Goal: Transaction & Acquisition: Purchase product/service

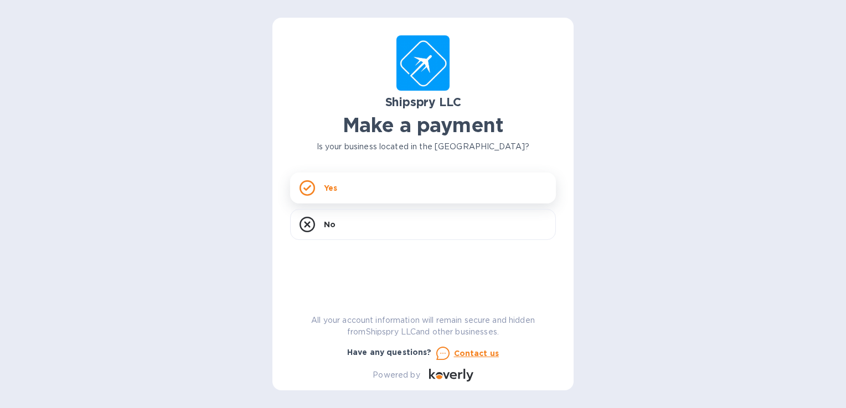
click at [334, 192] on p "Yes" at bounding box center [330, 188] width 13 height 11
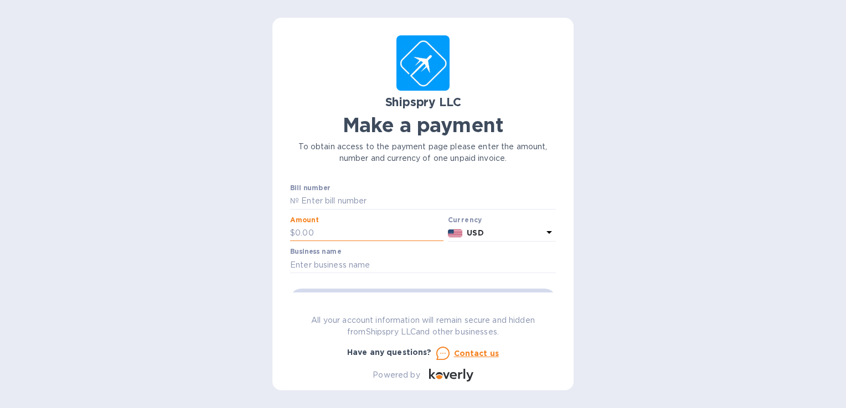
click at [345, 235] on input "text" at bounding box center [369, 233] width 148 height 17
type input "525.00"
click at [344, 202] on input "text" at bounding box center [427, 201] width 257 height 17
paste input "nvoice No:42920A"
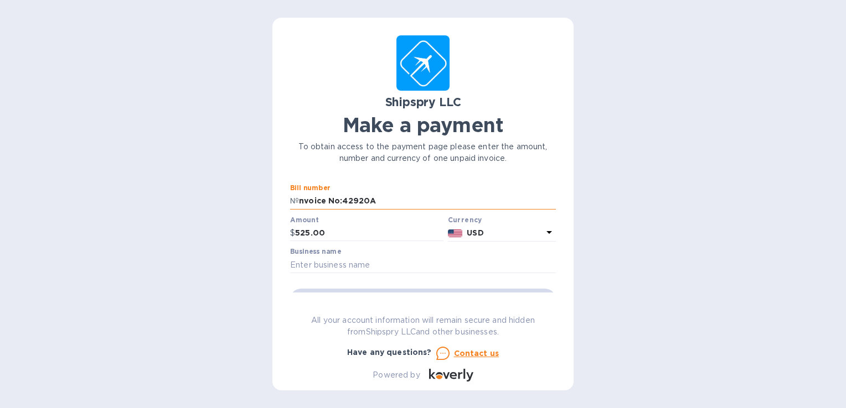
click at [340, 200] on input "nvoice No:42920A" at bounding box center [427, 201] width 257 height 17
type input "42920A"
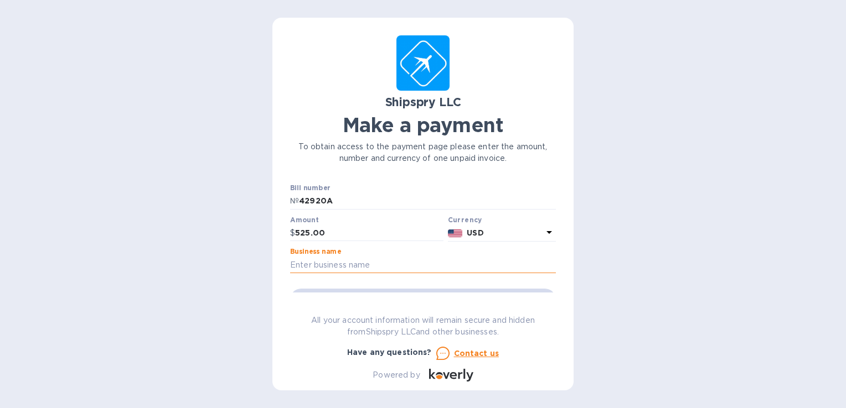
click at [339, 262] on input "text" at bounding box center [423, 265] width 266 height 17
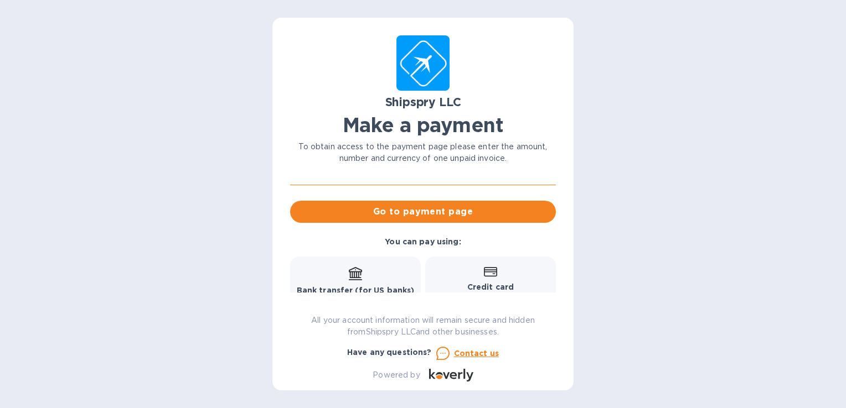
scroll to position [91, 0]
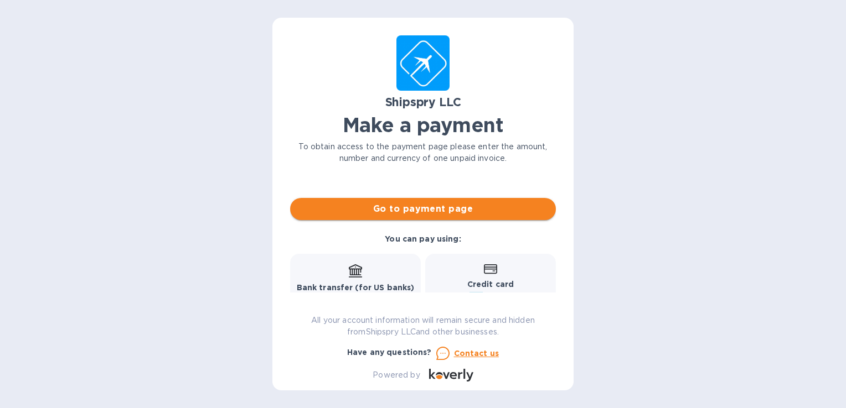
type input "220 auto"
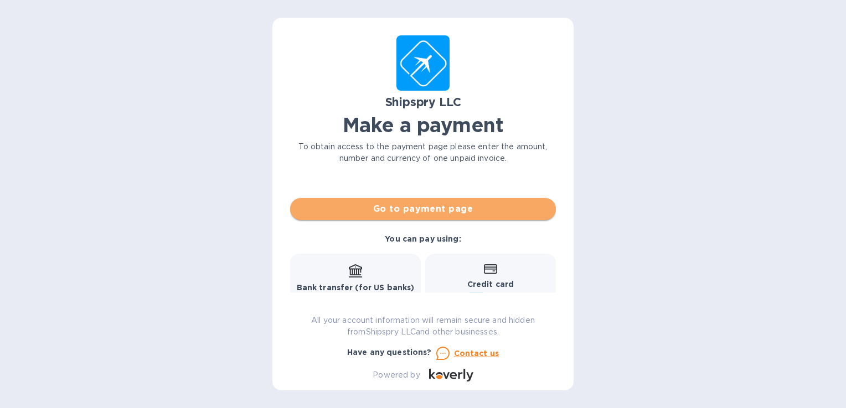
click at [434, 210] on span "Go to payment page" at bounding box center [423, 209] width 248 height 13
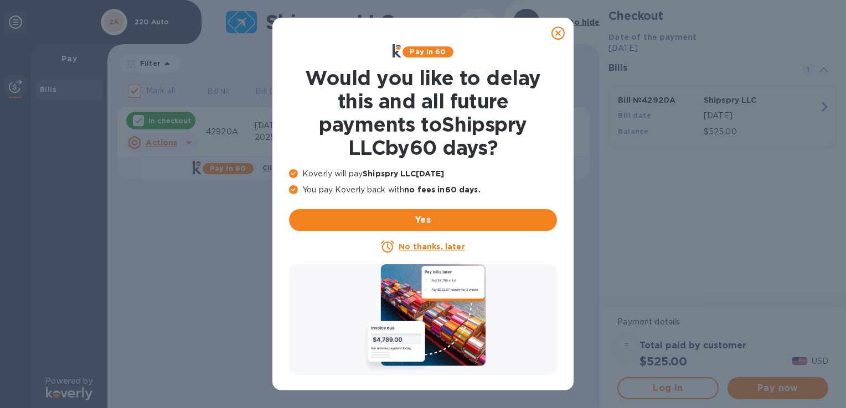
click at [420, 244] on u "No thanks, later" at bounding box center [432, 246] width 66 height 9
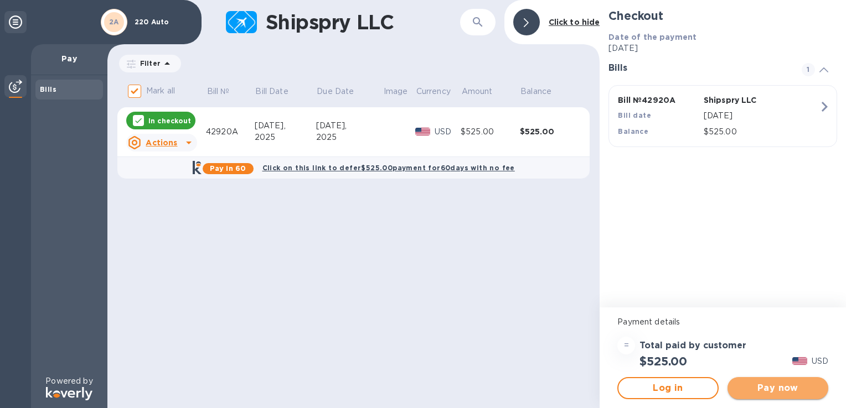
click at [743, 389] on span "Pay now" at bounding box center [777, 388] width 83 height 13
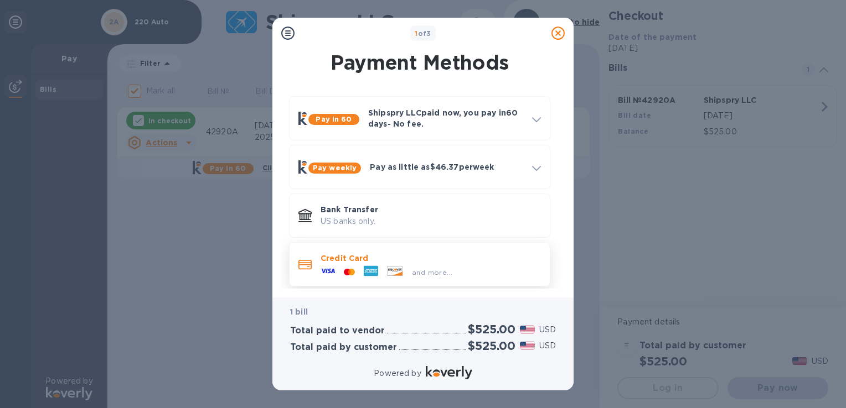
click at [439, 257] on p "Credit Card" at bounding box center [430, 258] width 220 height 11
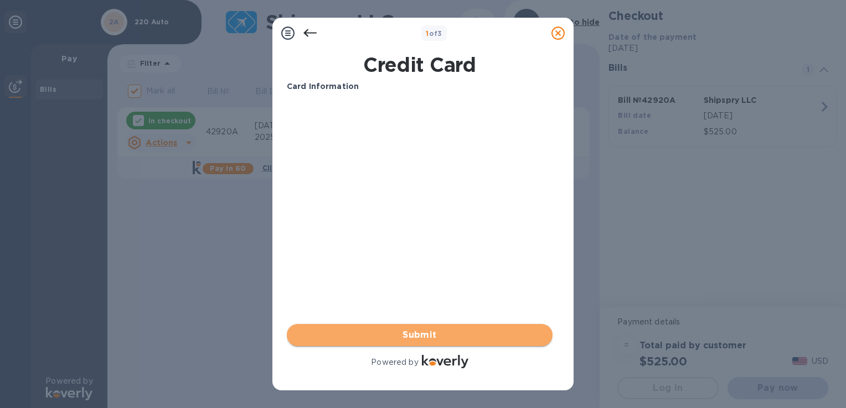
click at [392, 346] on button "Submit" at bounding box center [420, 335] width 266 height 22
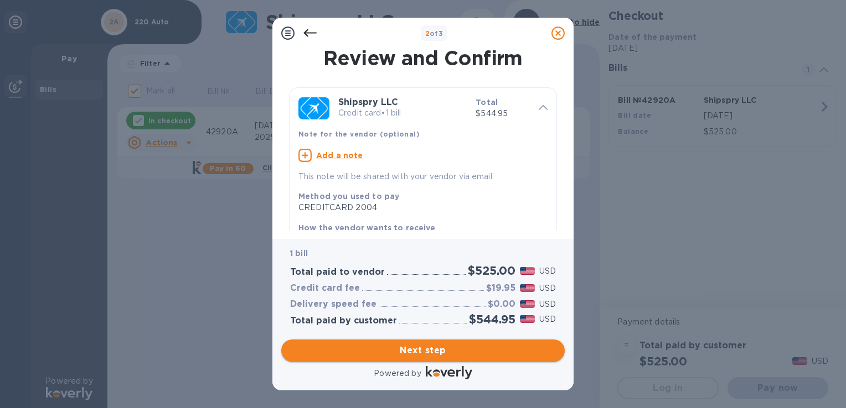
click at [391, 350] on span "Next step" at bounding box center [423, 350] width 266 height 13
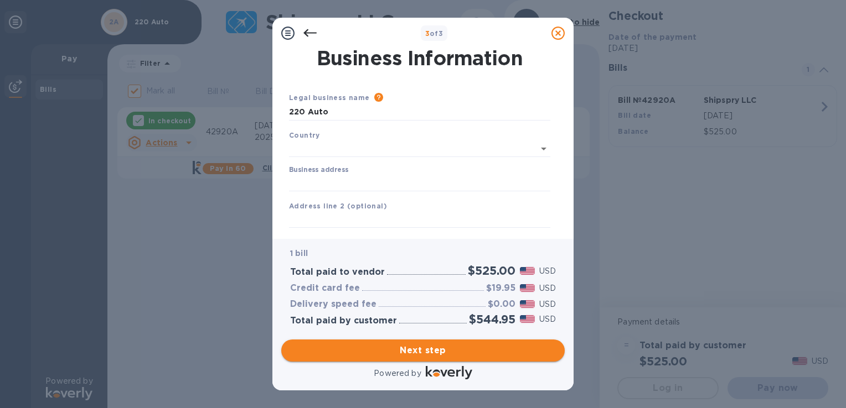
type input "[GEOGRAPHIC_DATA]"
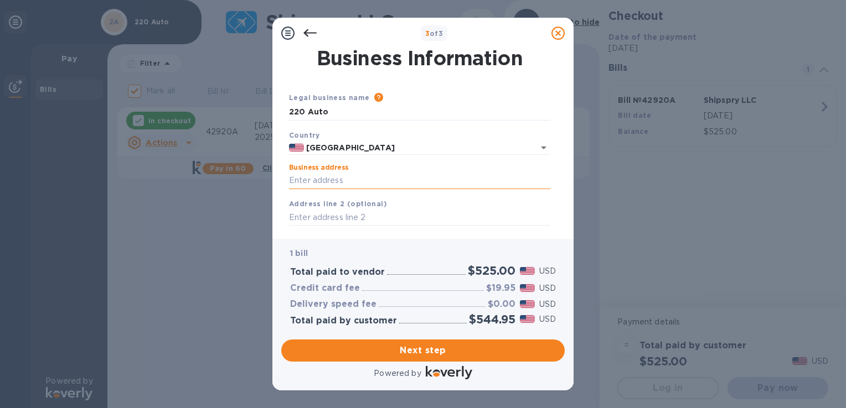
click at [339, 176] on input "Business address" at bounding box center [419, 181] width 261 height 17
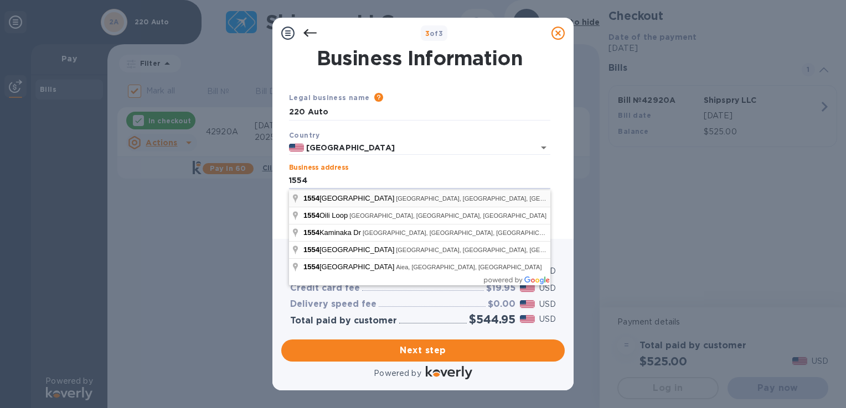
type input "1554 [GEOGRAPHIC_DATA]"
type input "[GEOGRAPHIC_DATA]"
type input "HI"
type input "96826"
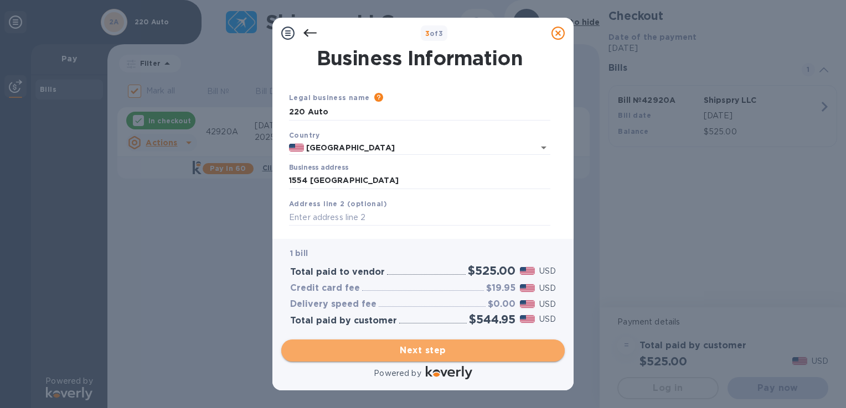
click at [425, 344] on span "Next step" at bounding box center [423, 350] width 266 height 13
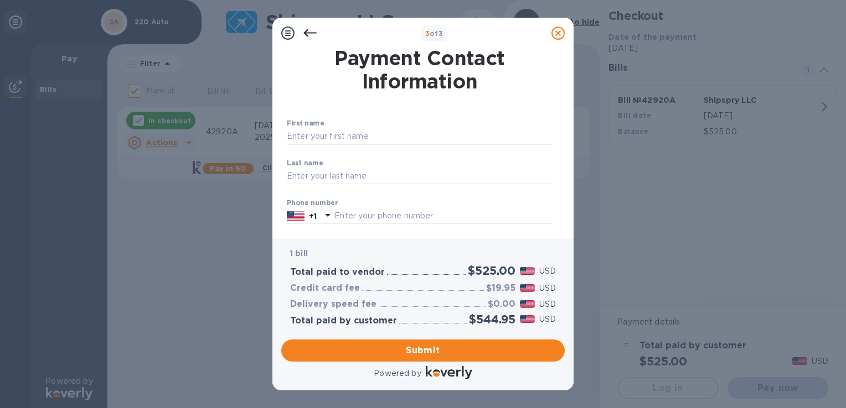
click at [329, 122] on div "First name ​" at bounding box center [420, 140] width 266 height 40
click at [334, 134] on input "text" at bounding box center [420, 136] width 266 height 17
type input "vukasin"
type input "saban"
type input "8083682472"
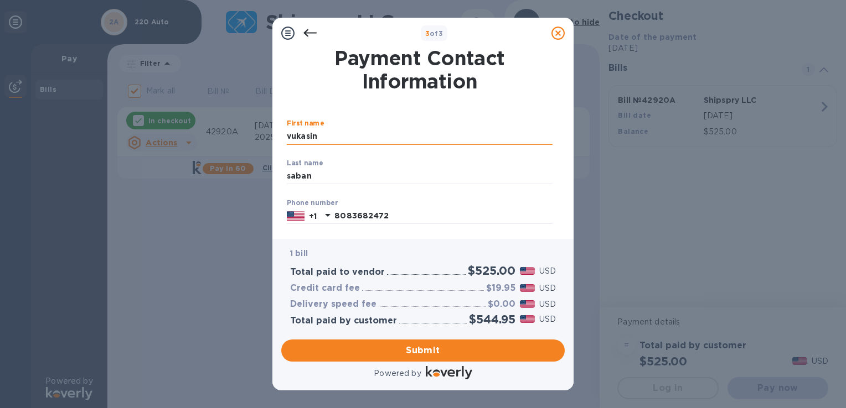
type input "[EMAIL_ADDRESS][DOMAIN_NAME]"
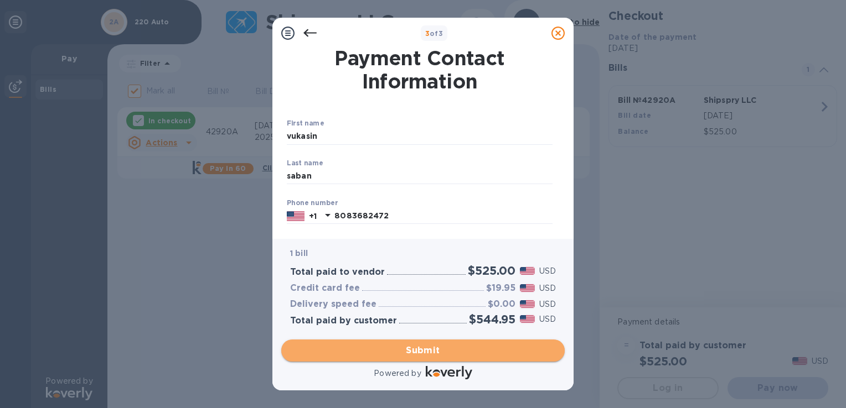
click at [431, 345] on span "Submit" at bounding box center [423, 350] width 266 height 13
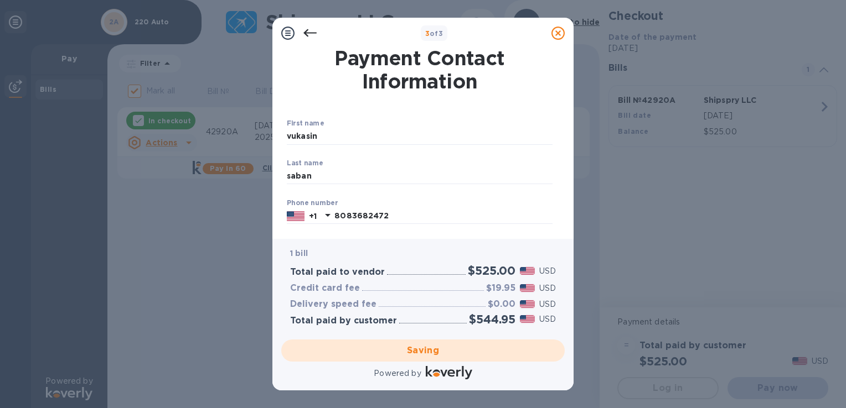
click at [566, 289] on div "1 bill Total paid to vendor $525.00 USD Credit card fee $19.95 USD Delivery spe…" at bounding box center [423, 287] width 288 height 100
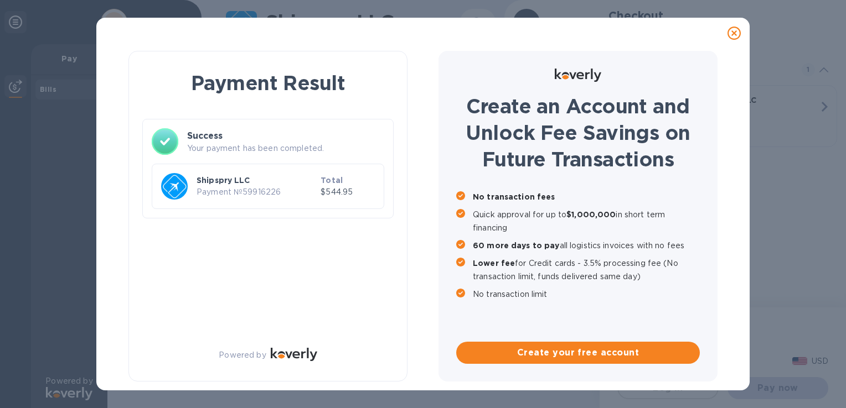
checkbox input "false"
